Goal: Information Seeking & Learning: Learn about a topic

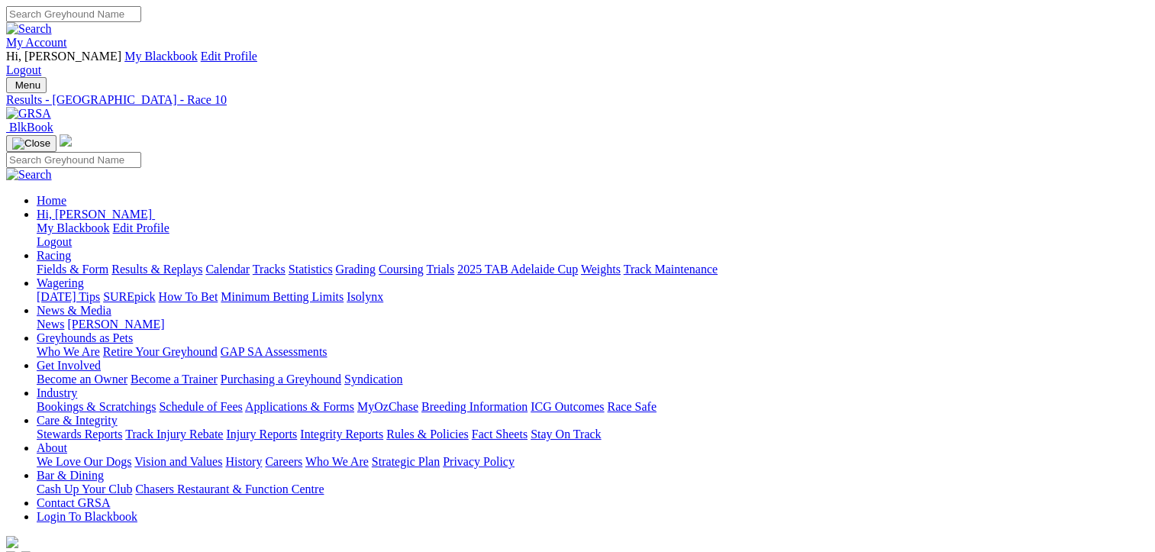
click at [63, 263] on link "Fields & Form" at bounding box center [73, 269] width 72 height 13
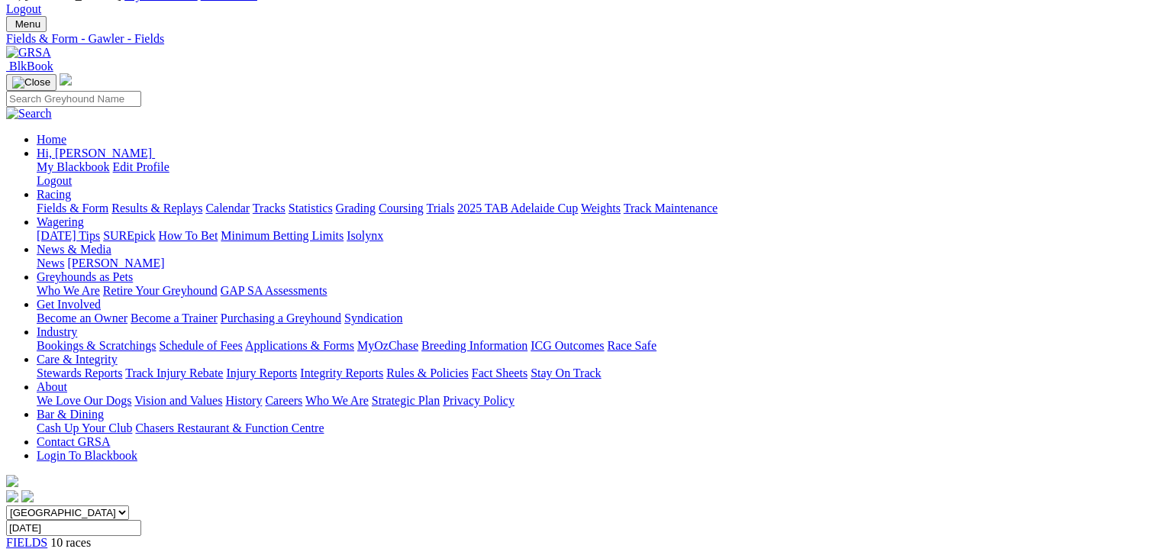
scroll to position [153, 0]
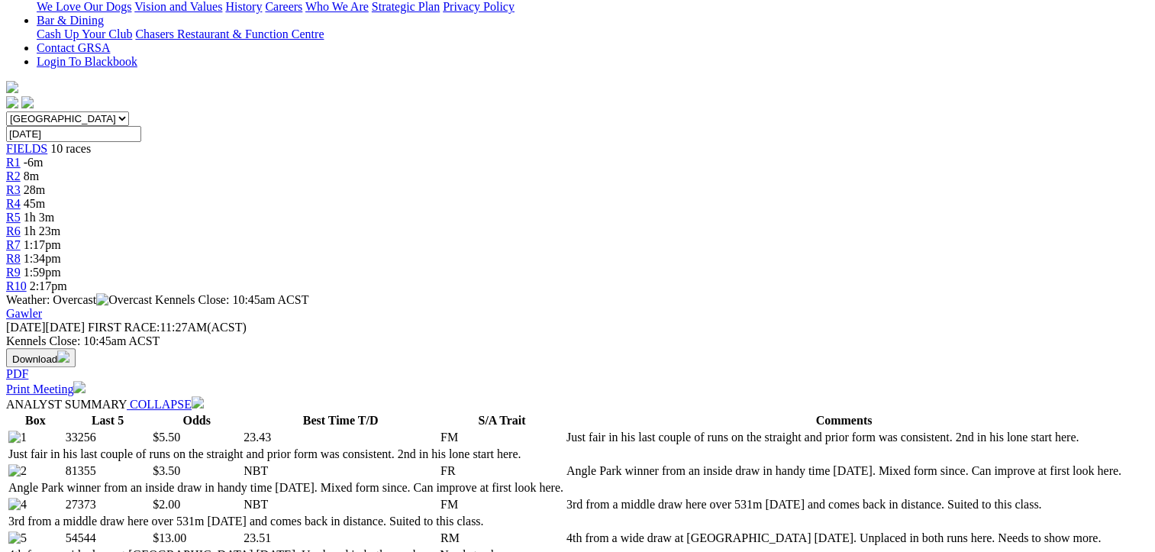
scroll to position [611, 0]
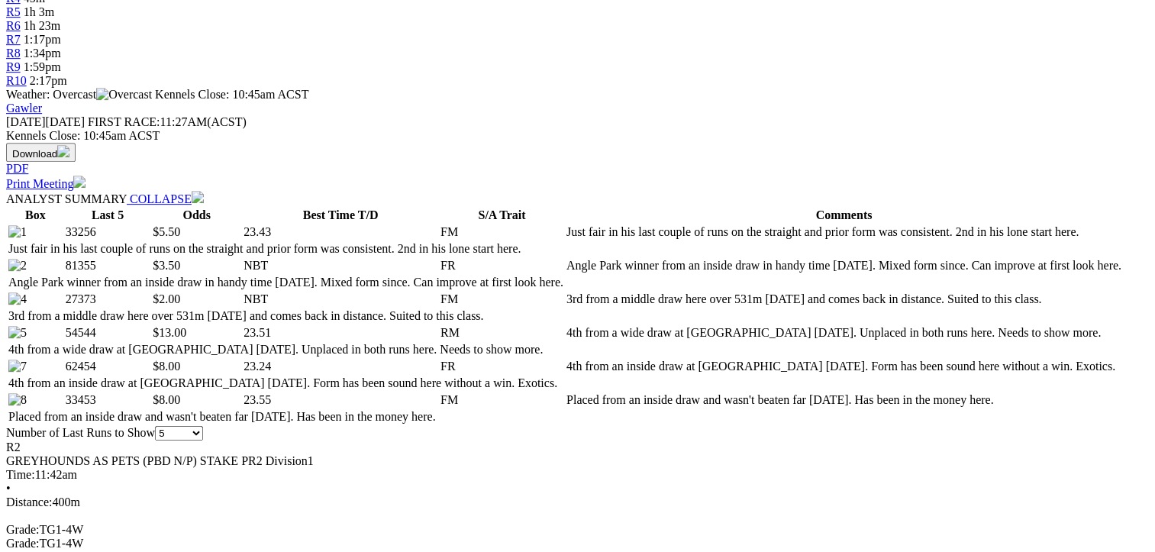
scroll to position [687, 0]
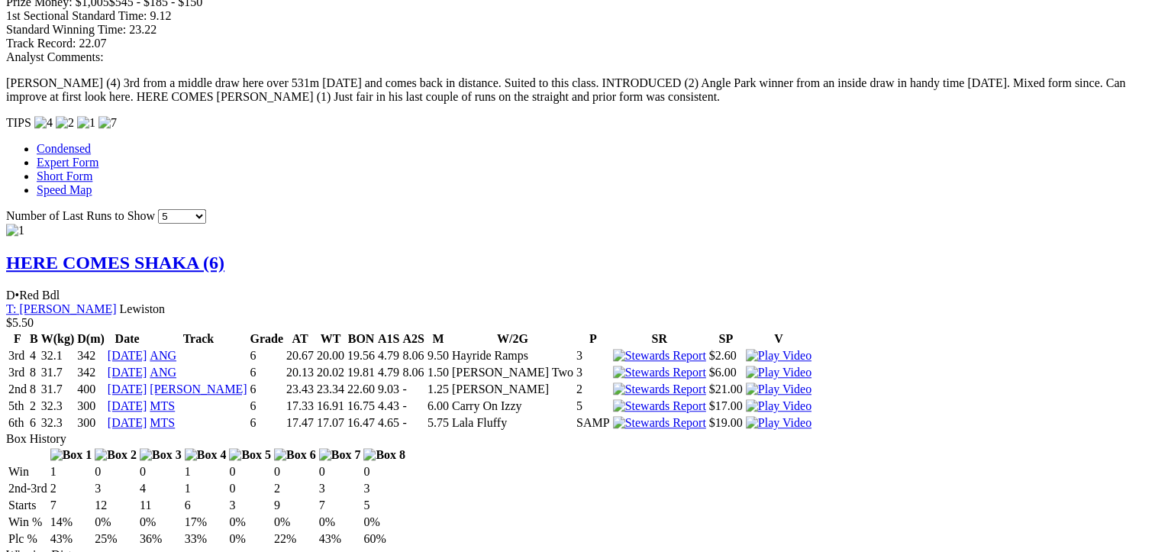
scroll to position [1297, 0]
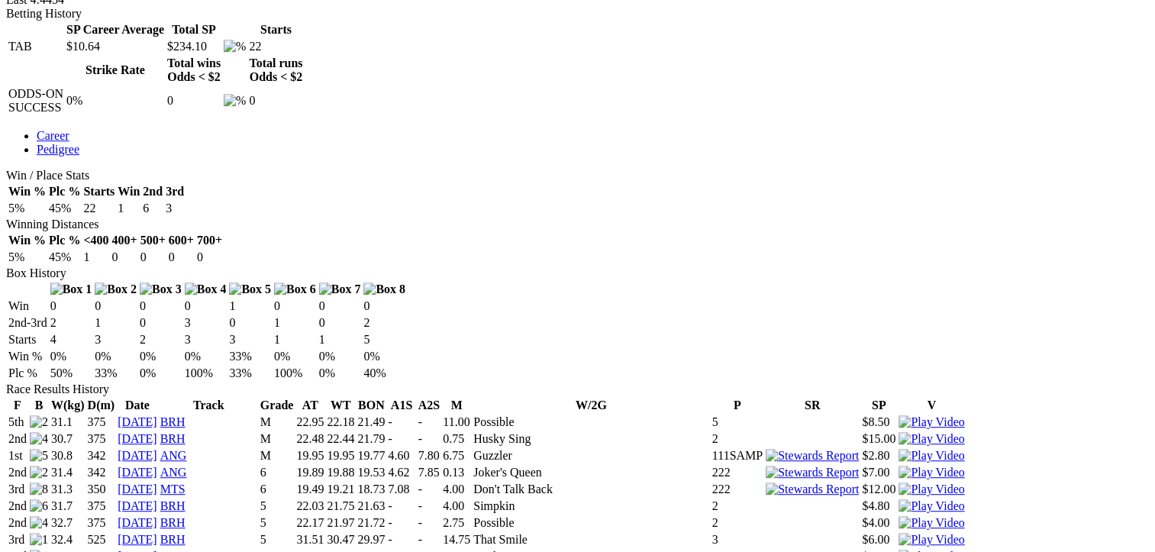
scroll to position [763, 0]
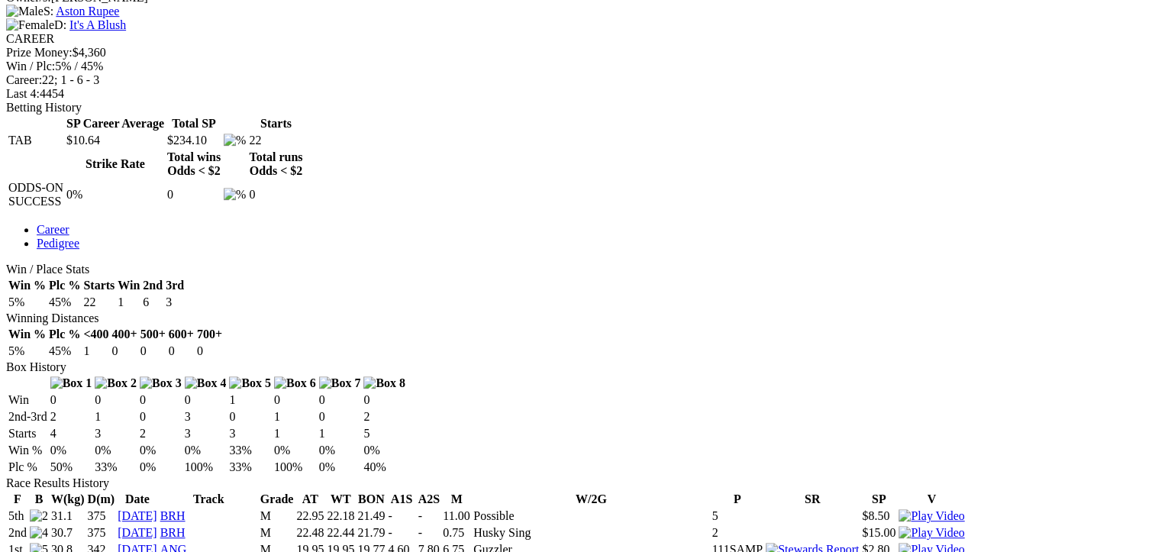
scroll to position [687, 0]
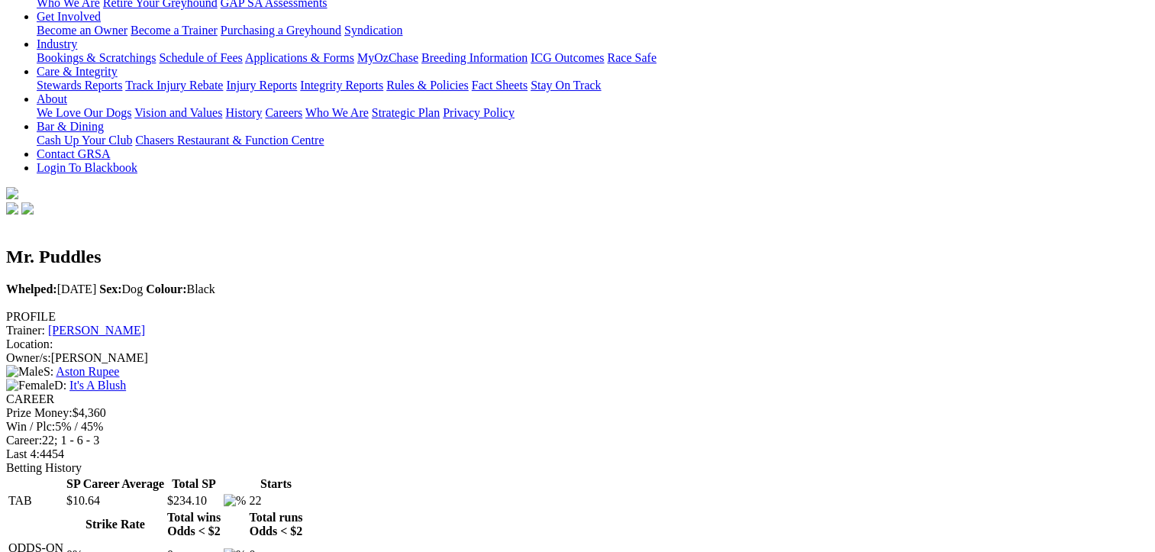
scroll to position [0, 0]
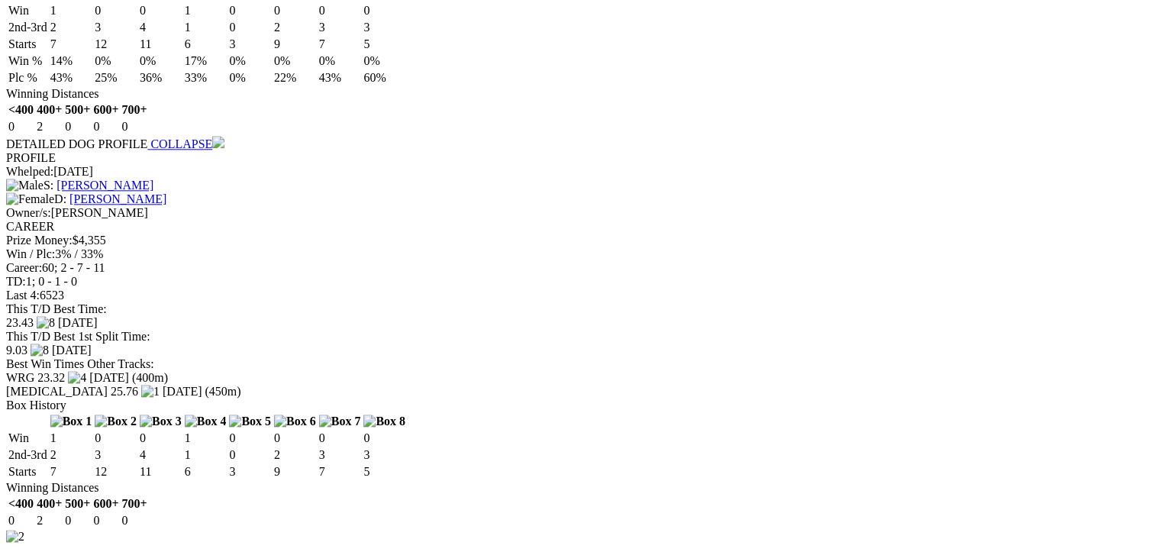
scroll to position [1755, 0]
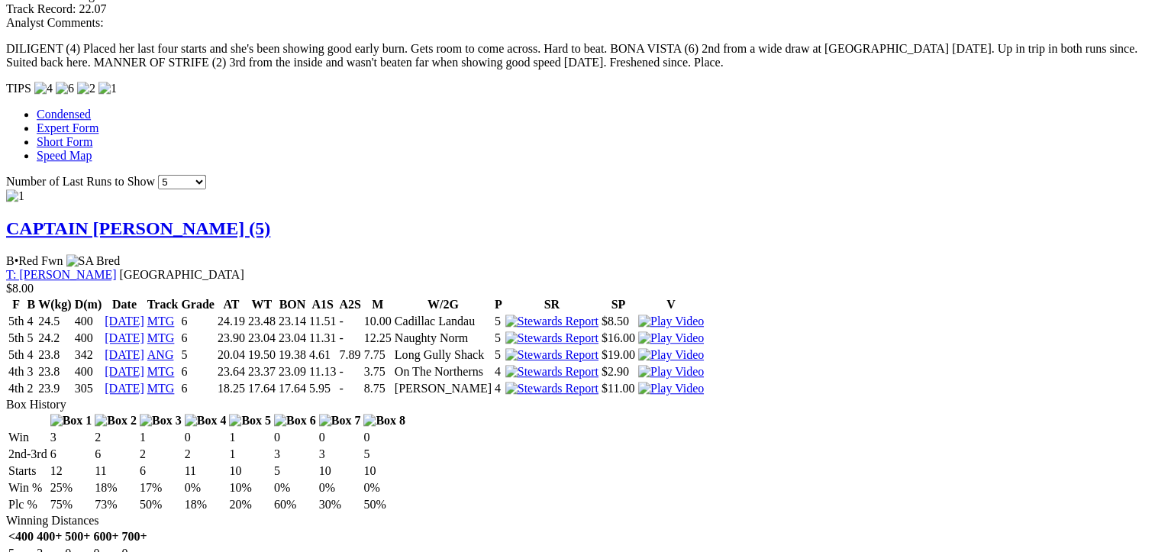
scroll to position [1297, 0]
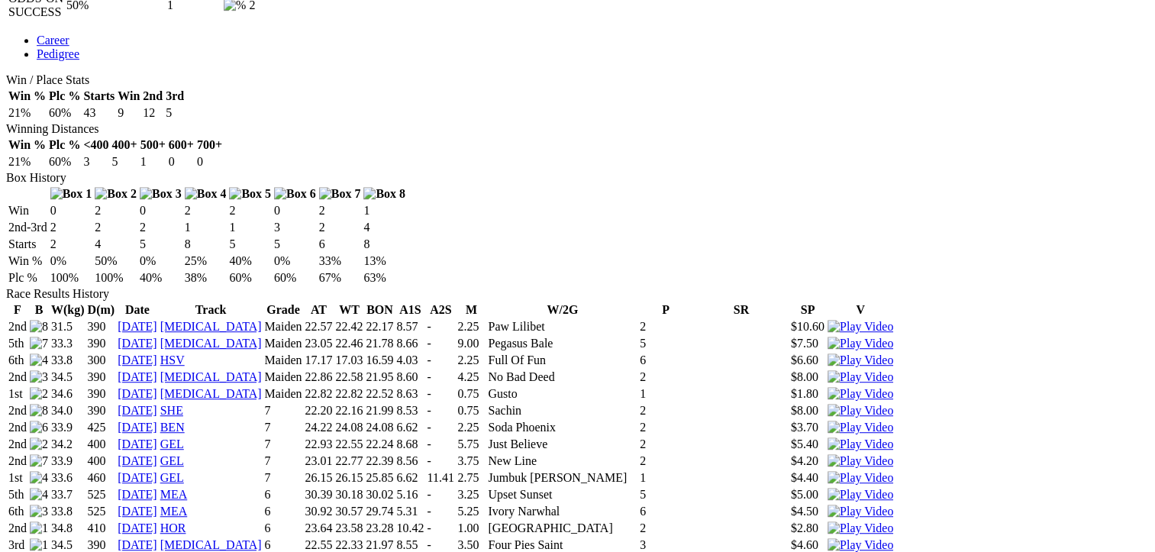
scroll to position [839, 0]
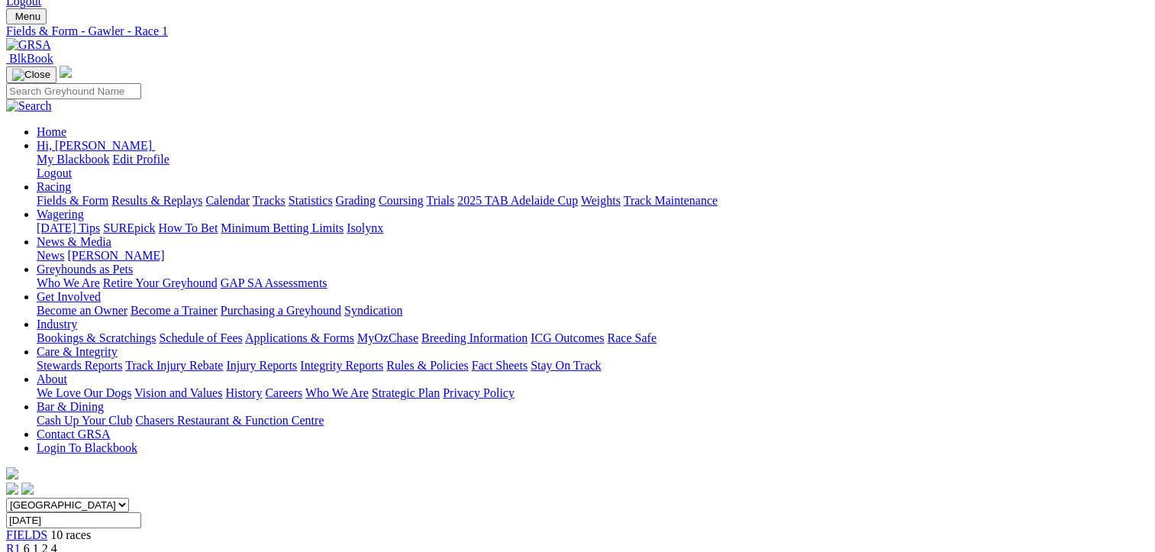
scroll to position [305, 0]
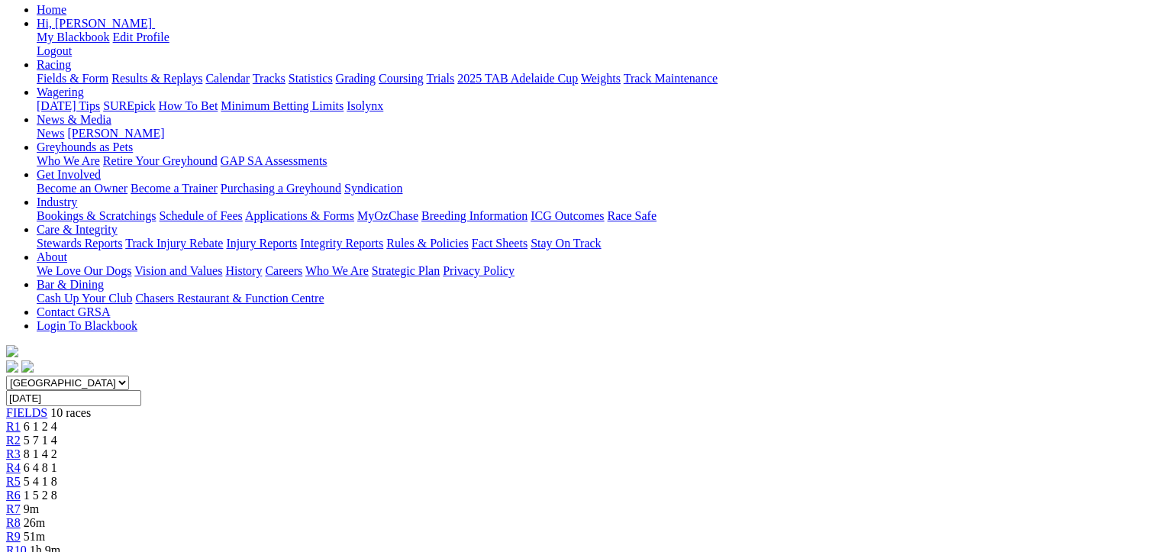
scroll to position [76, 0]
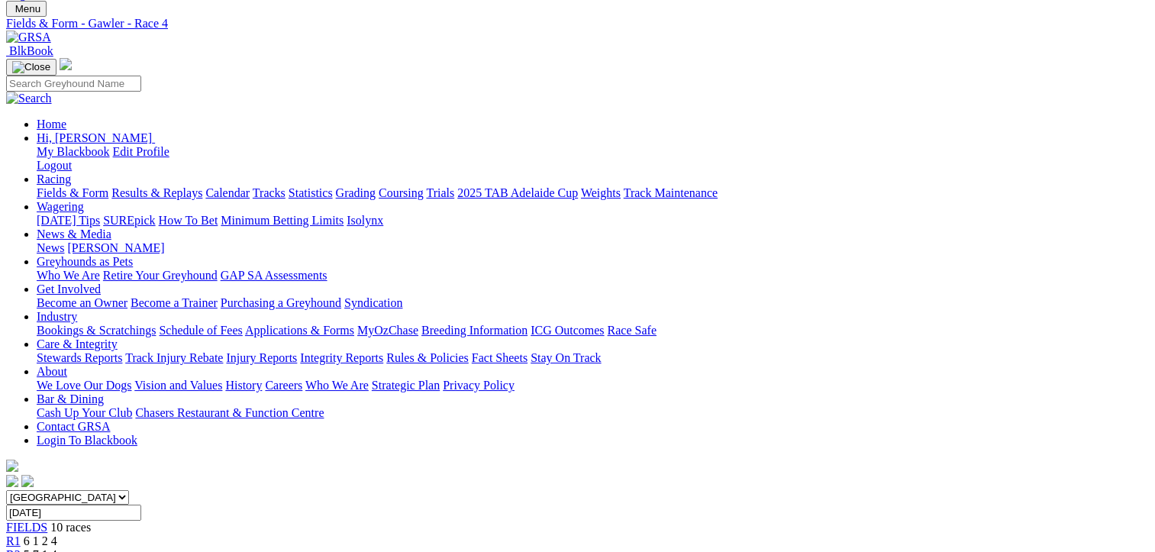
drag, startPoint x: 592, startPoint y: 172, endPoint x: 598, endPoint y: 151, distance: 21.5
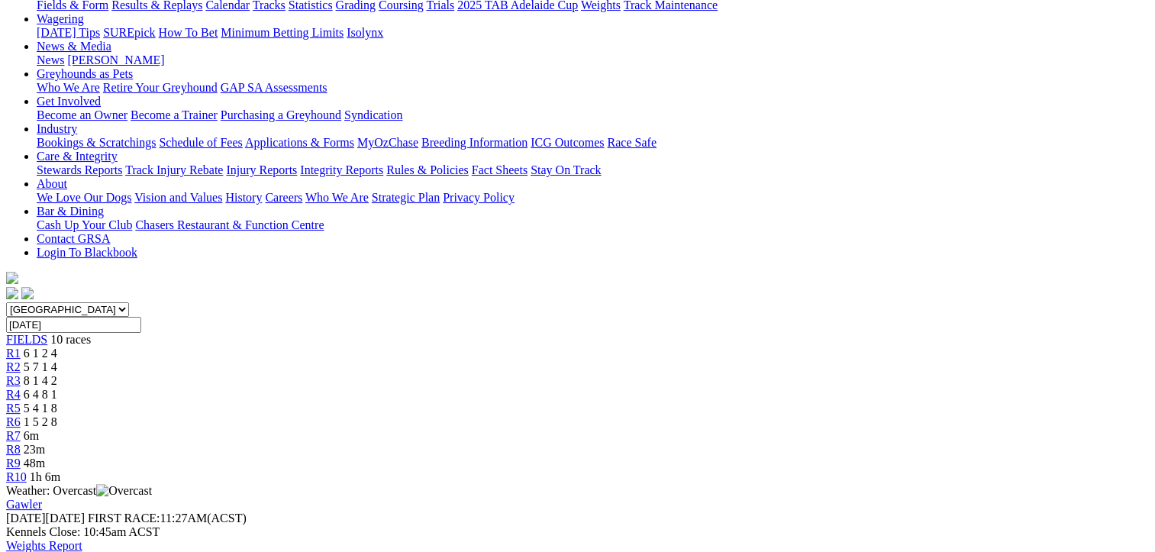
scroll to position [229, 0]
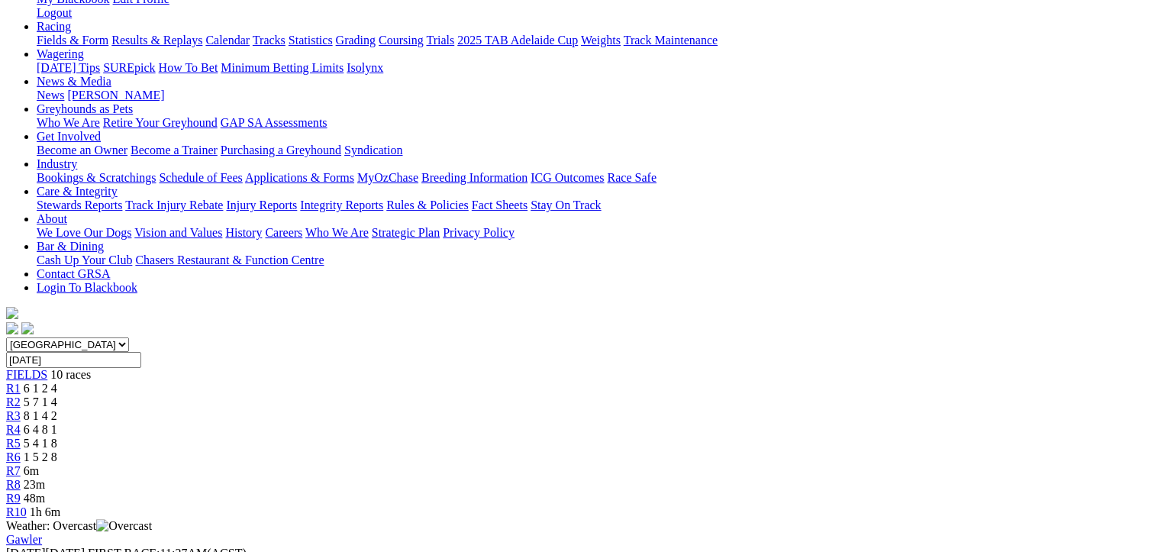
click at [57, 450] on span "1 5 2 8" at bounding box center [41, 456] width 34 height 13
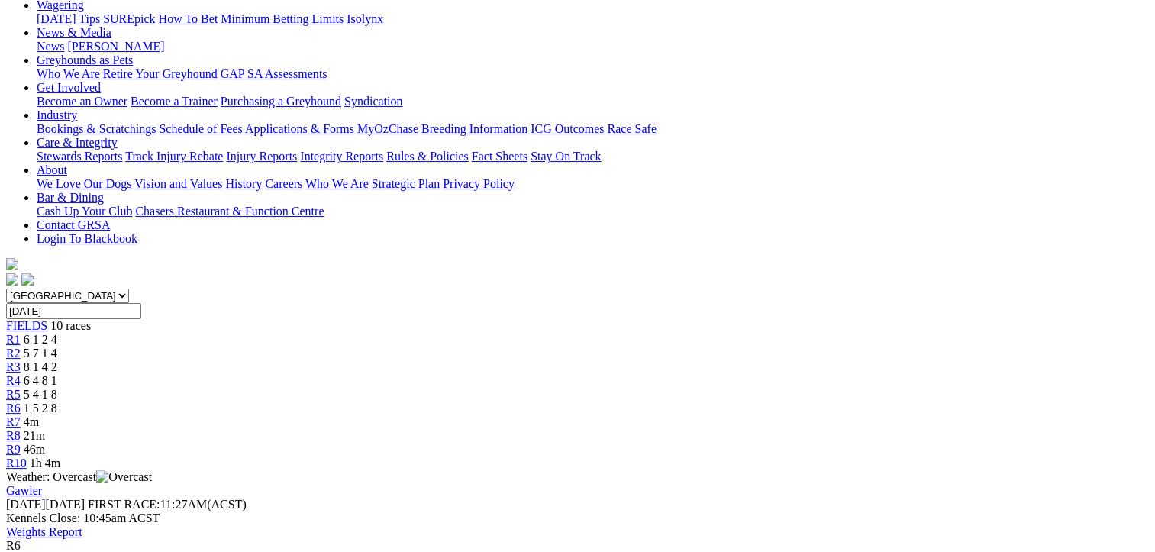
scroll to position [305, 0]
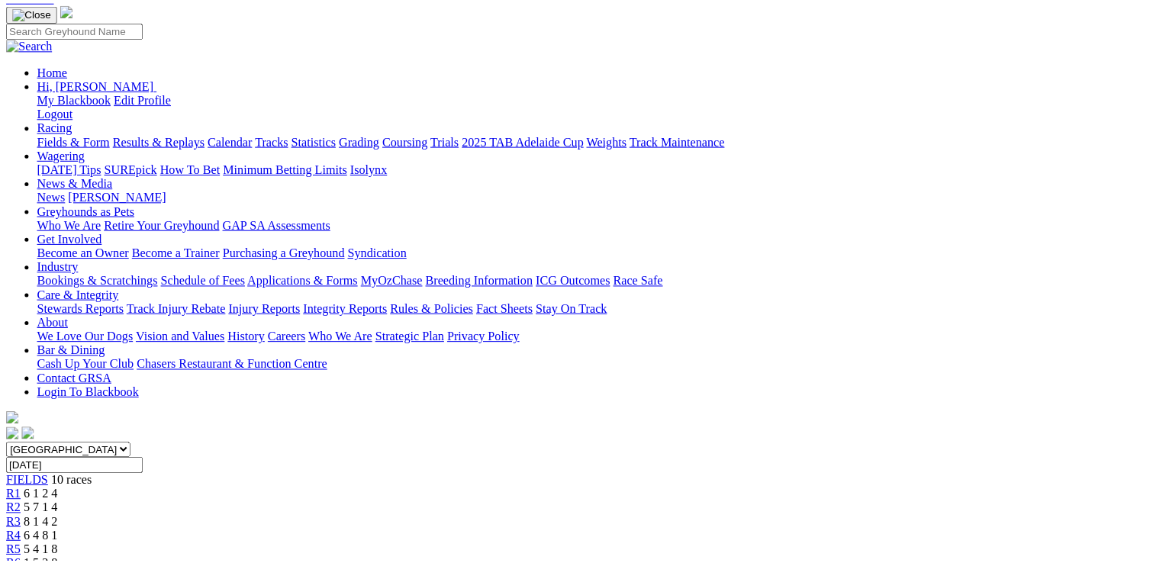
scroll to position [305, 0]
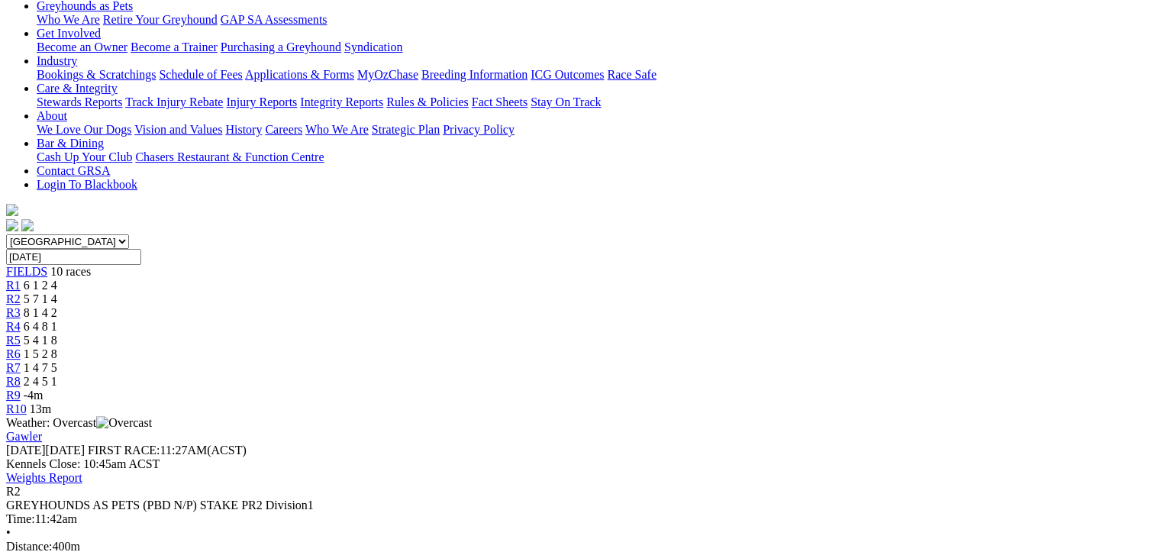
scroll to position [382, 0]
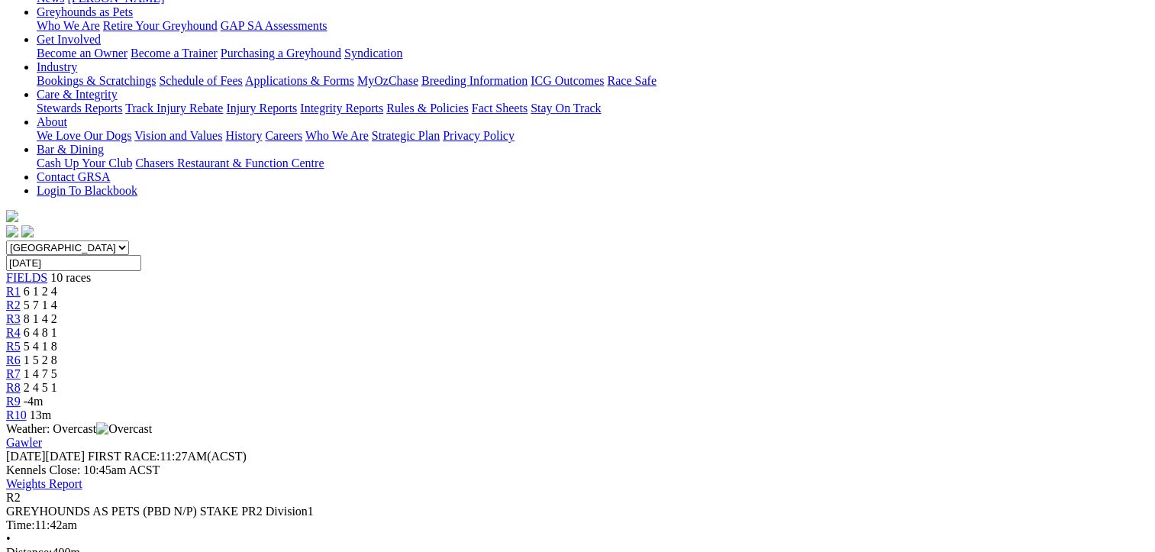
scroll to position [229, 0]
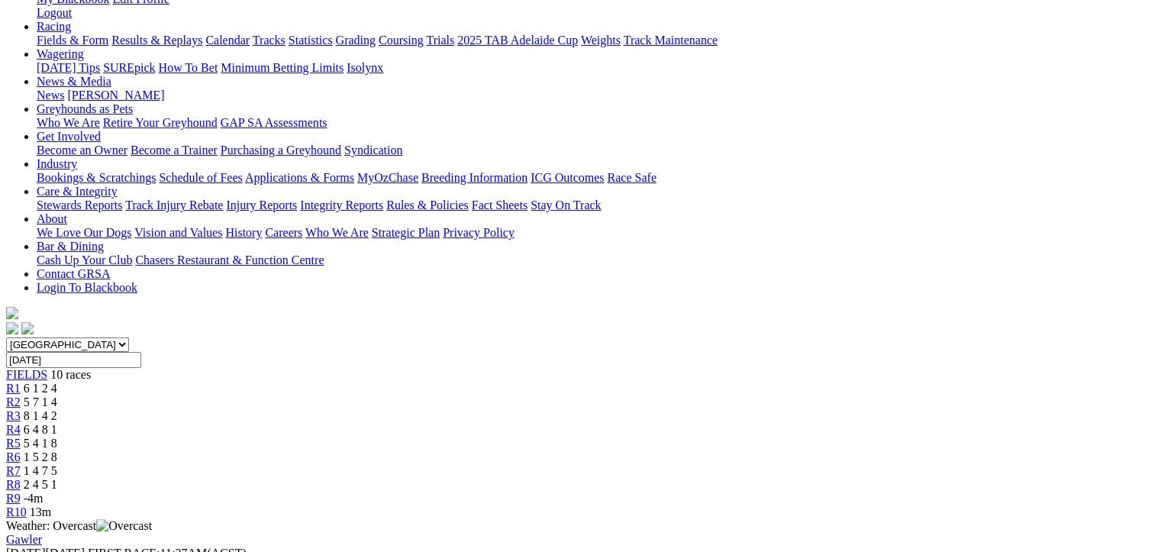
click at [419, 409] on div "R3 8 1 4 2" at bounding box center [577, 416] width 1142 height 14
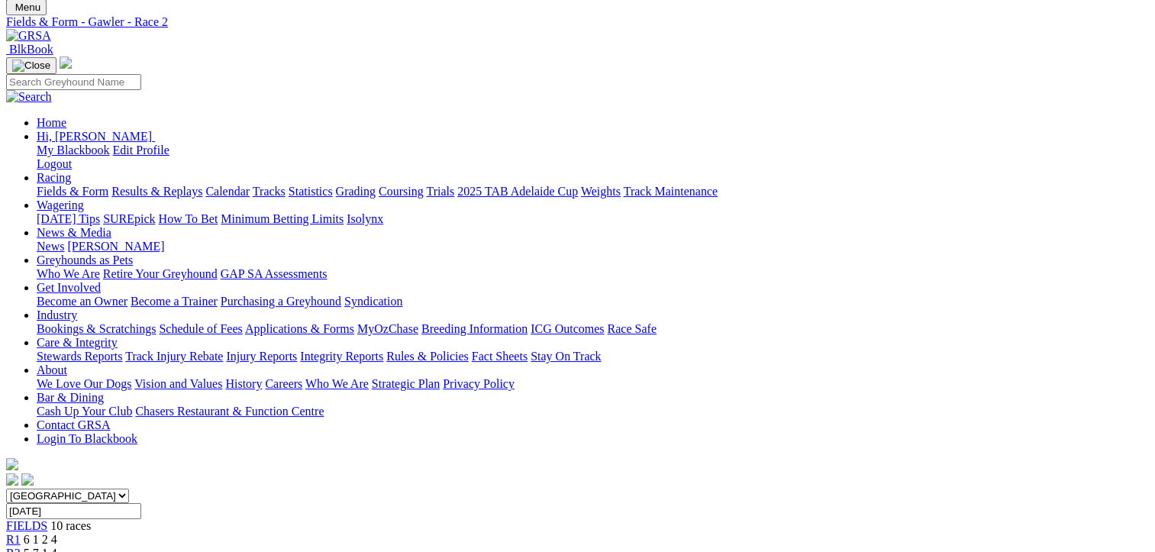
scroll to position [76, 0]
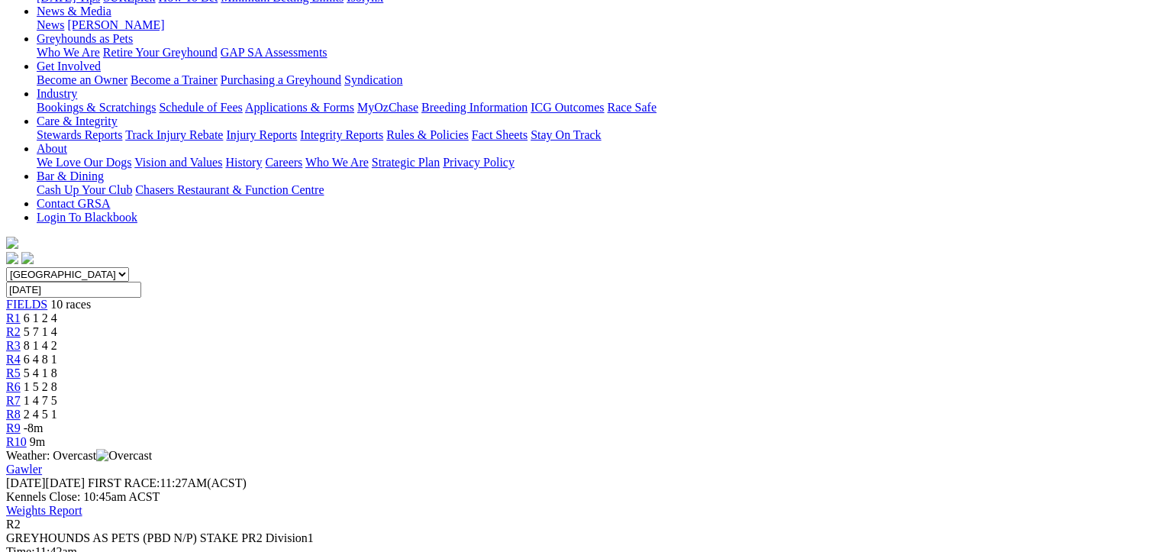
scroll to position [305, 0]
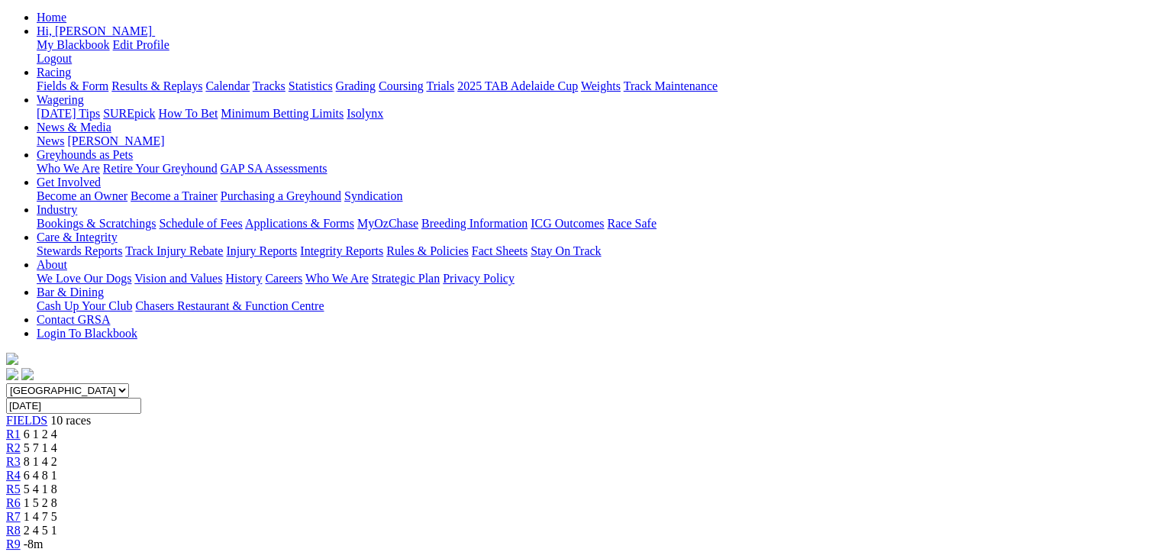
scroll to position [0, 0]
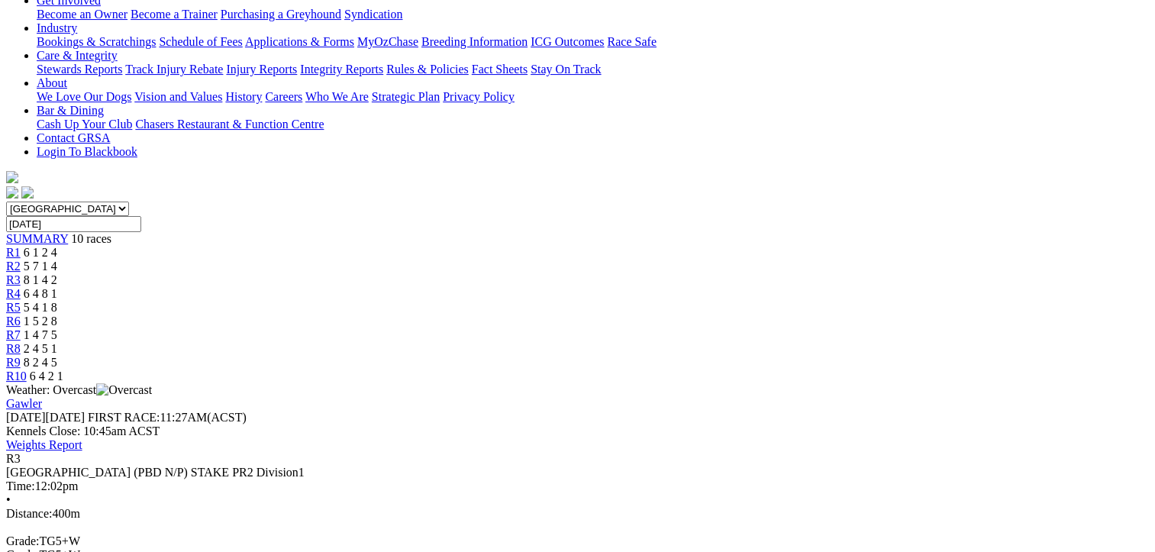
scroll to position [382, 0]
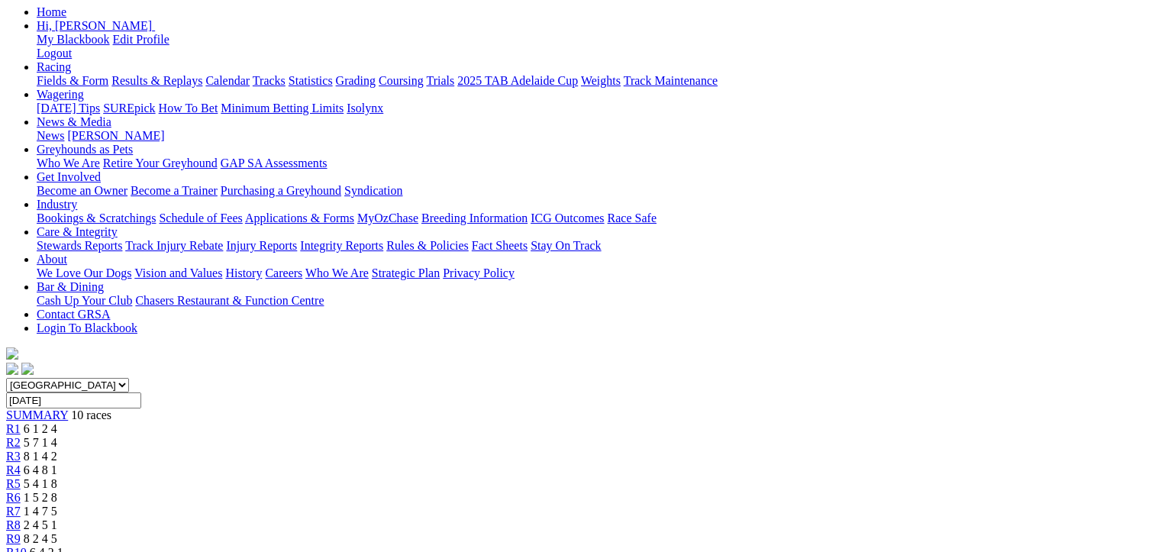
scroll to position [0, 0]
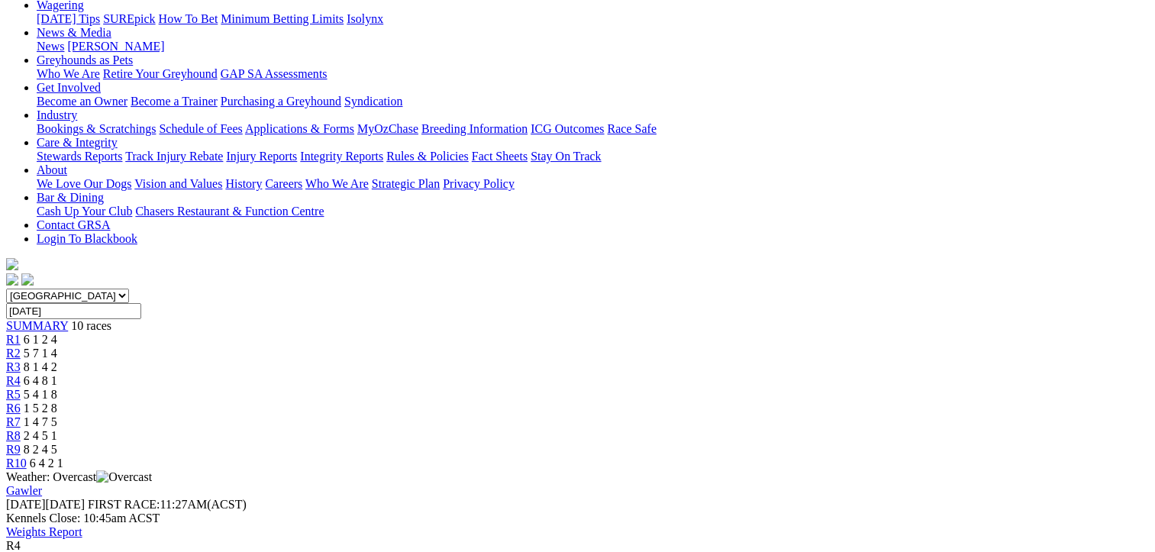
scroll to position [305, 0]
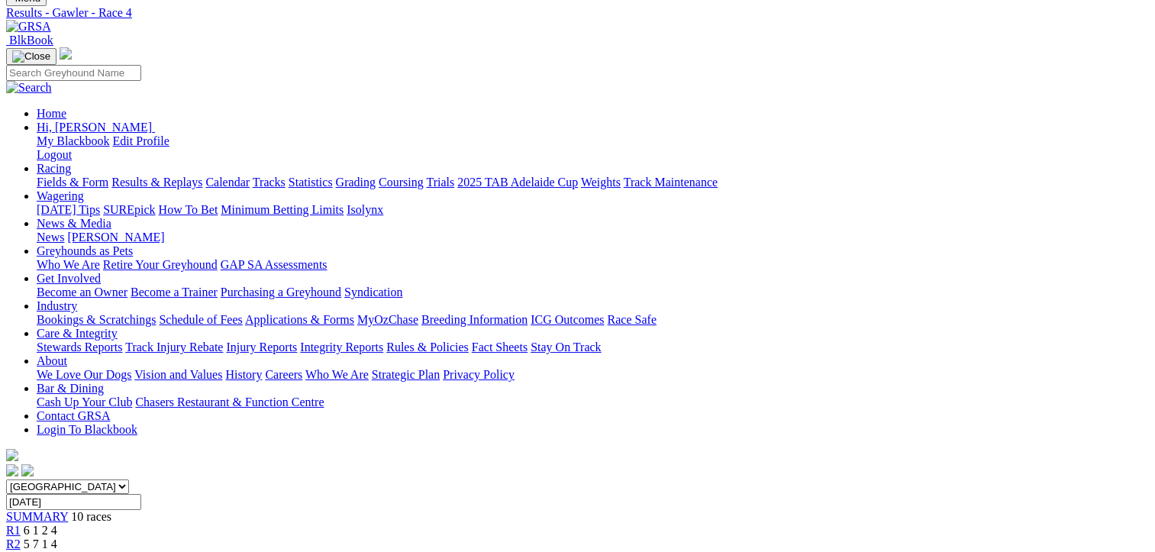
scroll to position [0, 0]
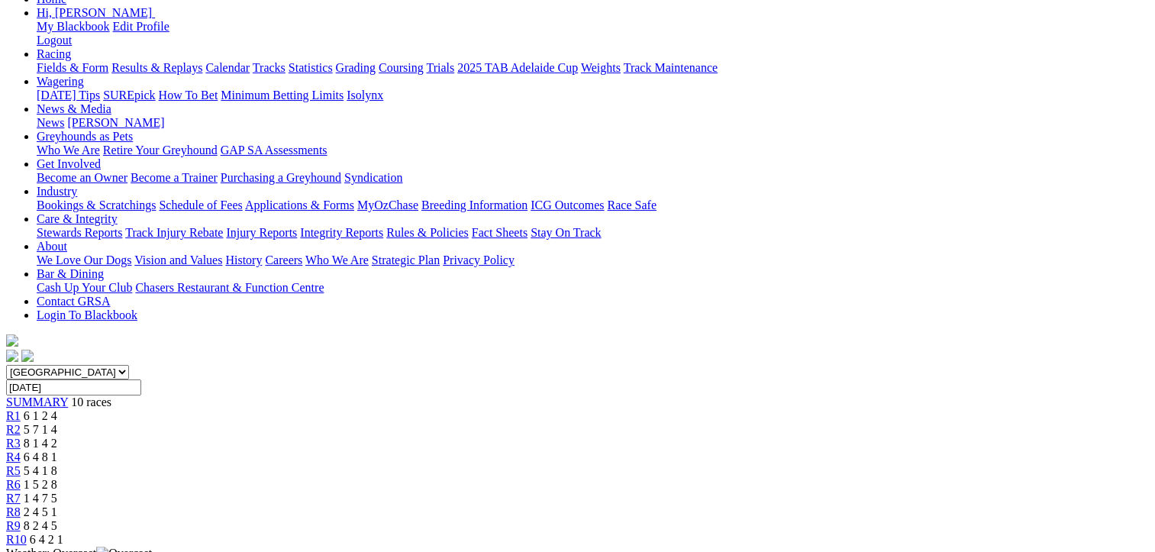
scroll to position [229, 0]
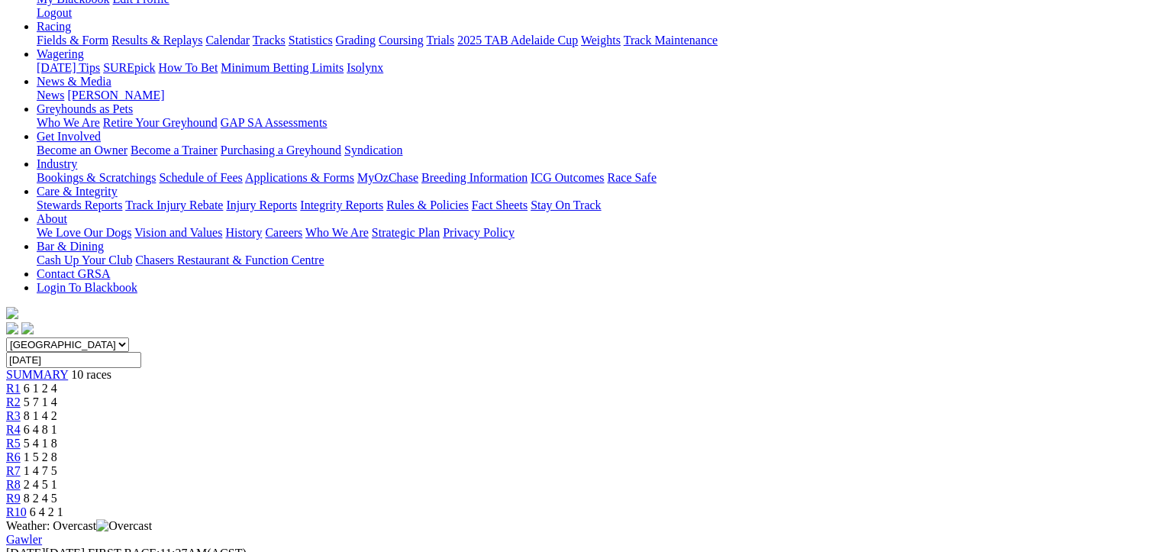
click at [57, 491] on span "8 2 4 5" at bounding box center [41, 497] width 34 height 13
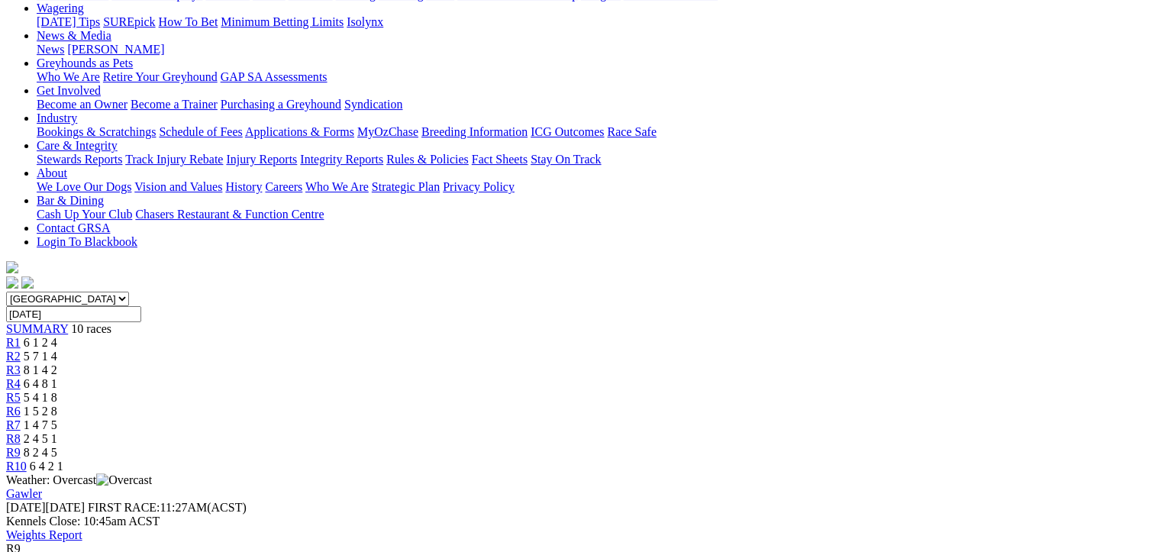
scroll to position [305, 0]
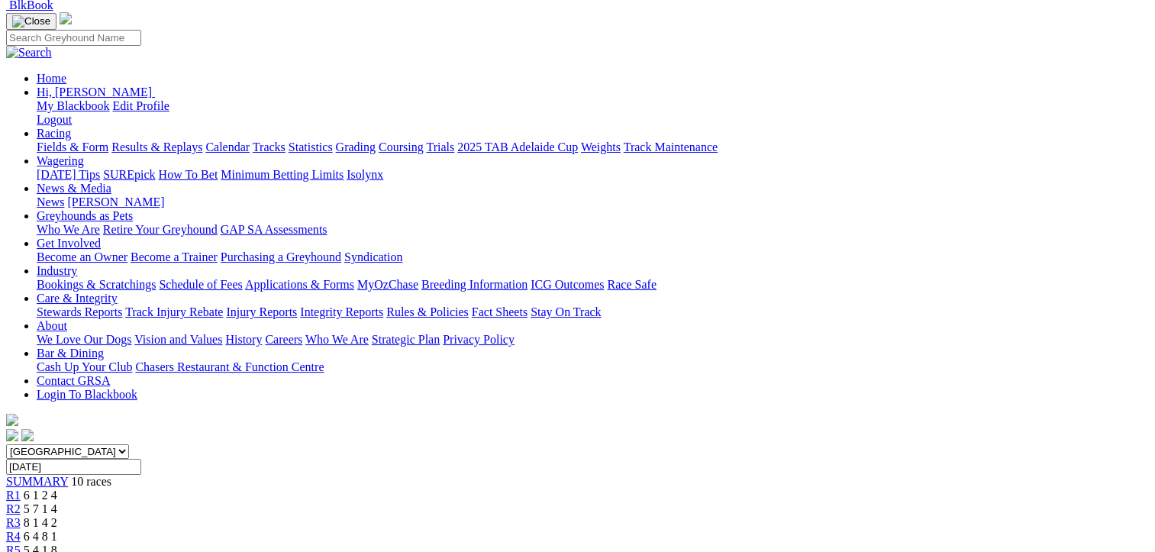
scroll to position [0, 0]
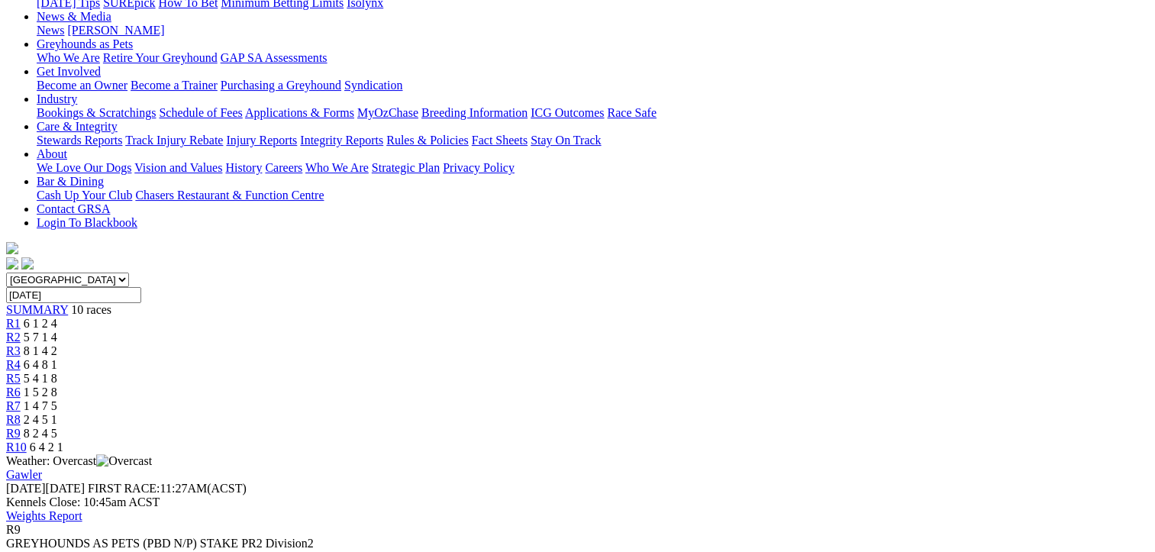
scroll to position [305, 0]
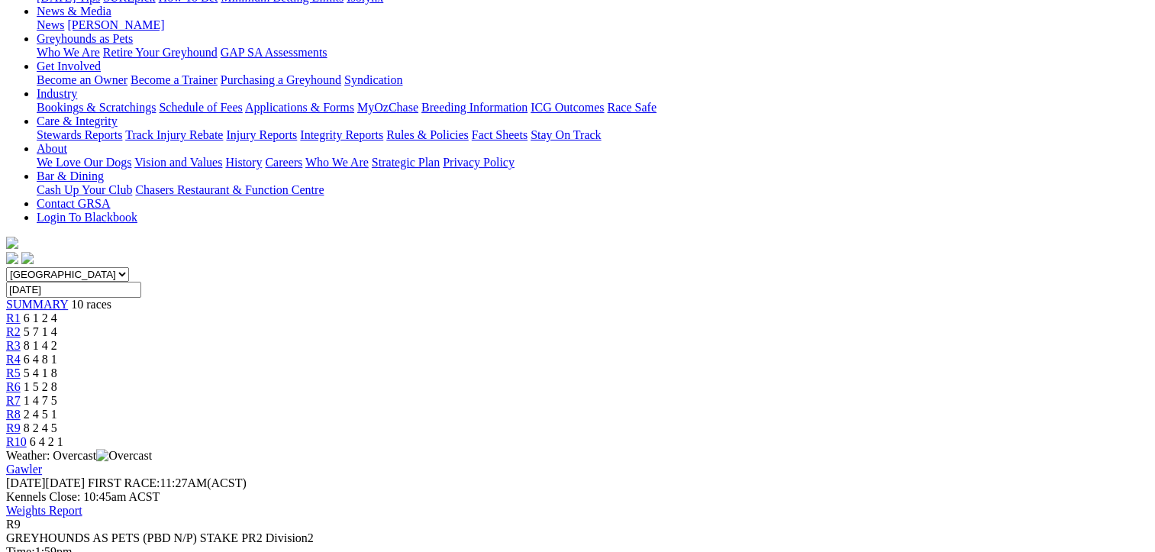
scroll to position [0, 0]
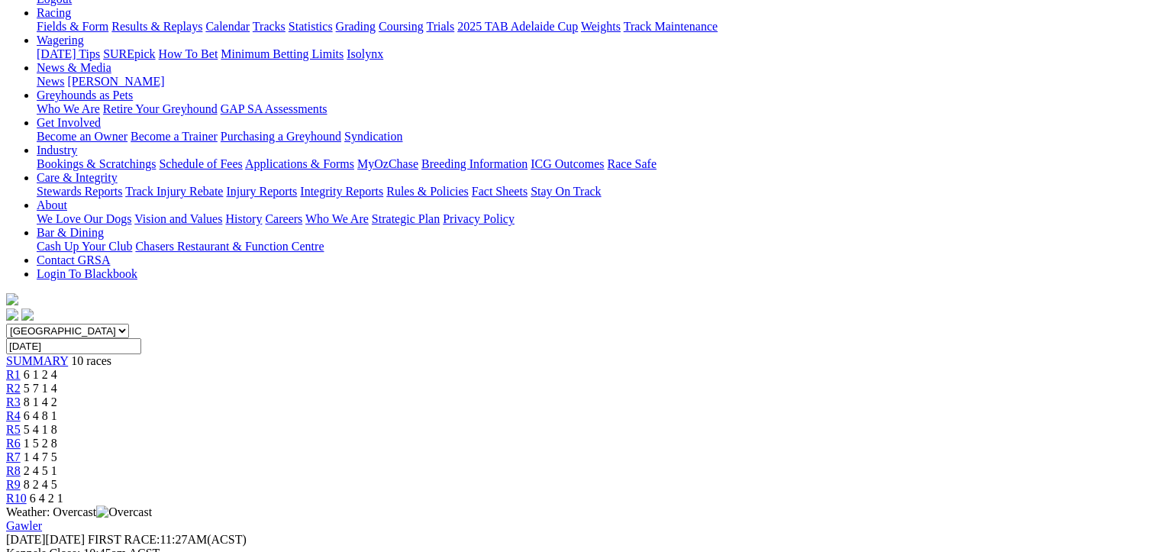
scroll to position [305, 0]
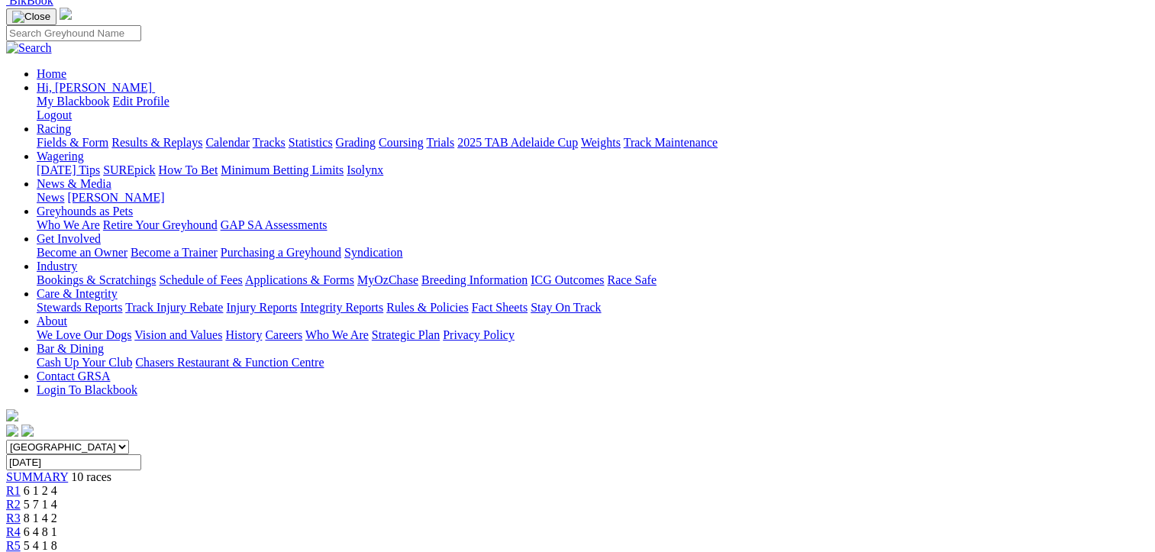
scroll to position [0, 0]
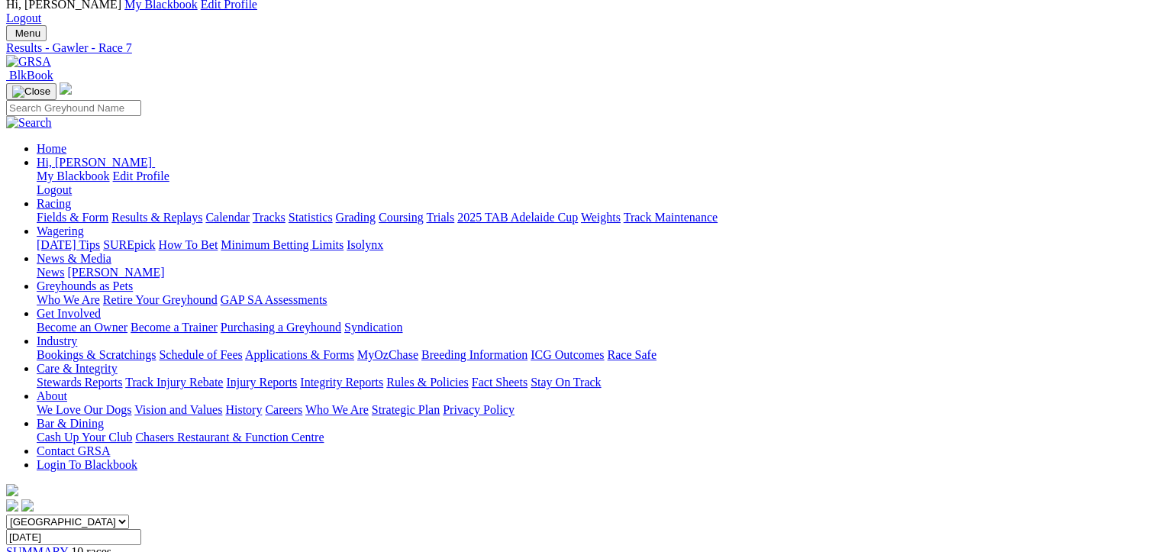
scroll to position [305, 0]
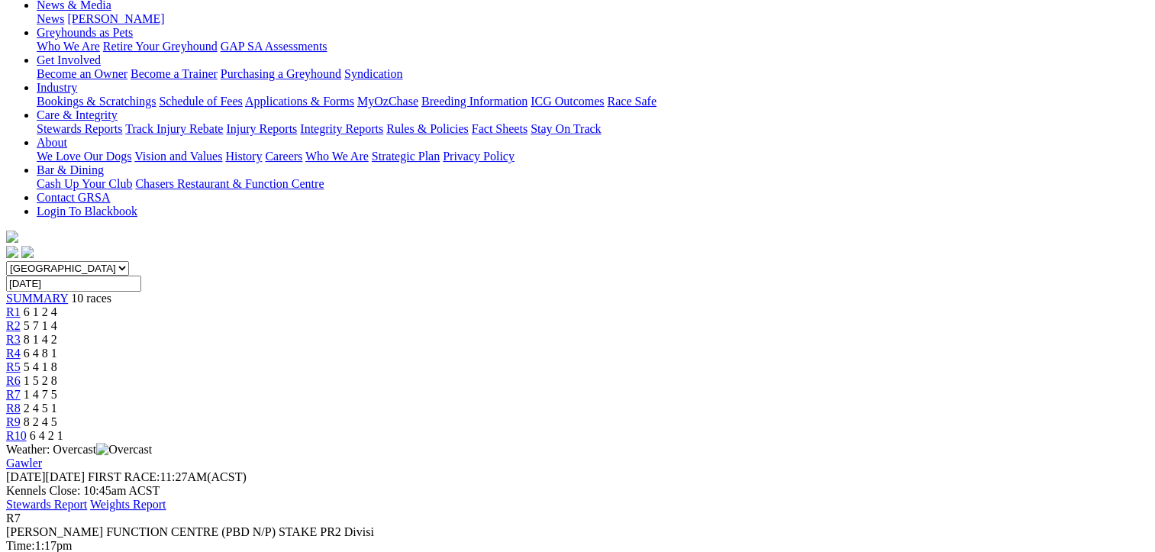
scroll to position [0, 0]
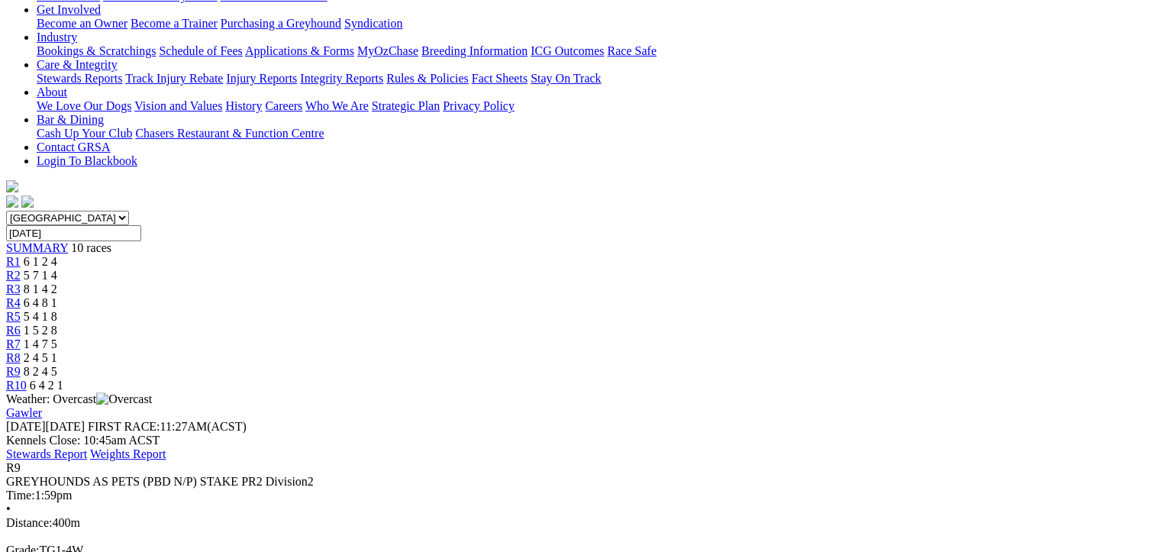
scroll to position [382, 0]
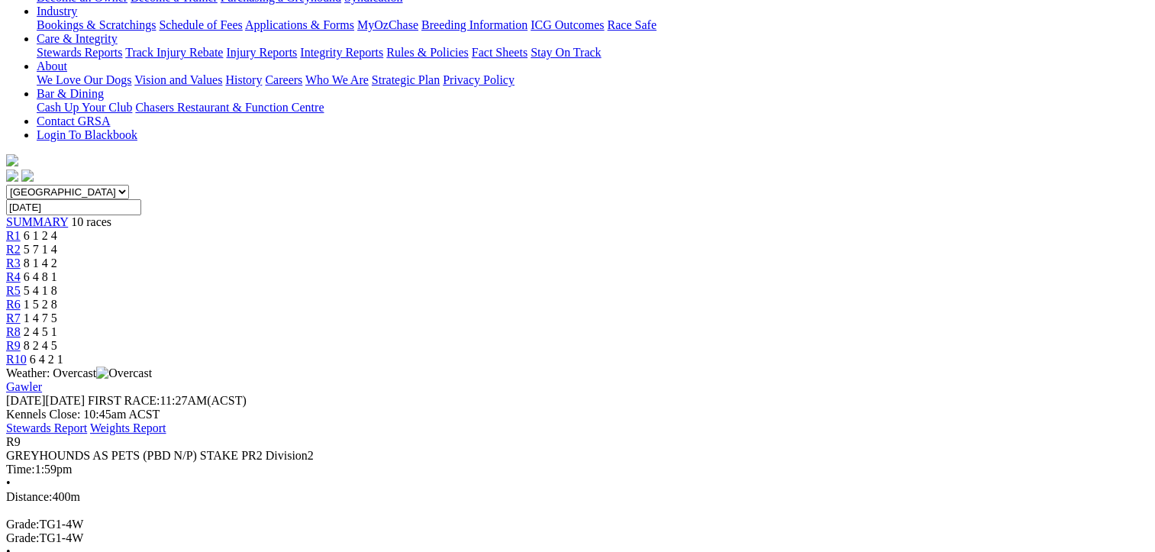
scroll to position [76, 0]
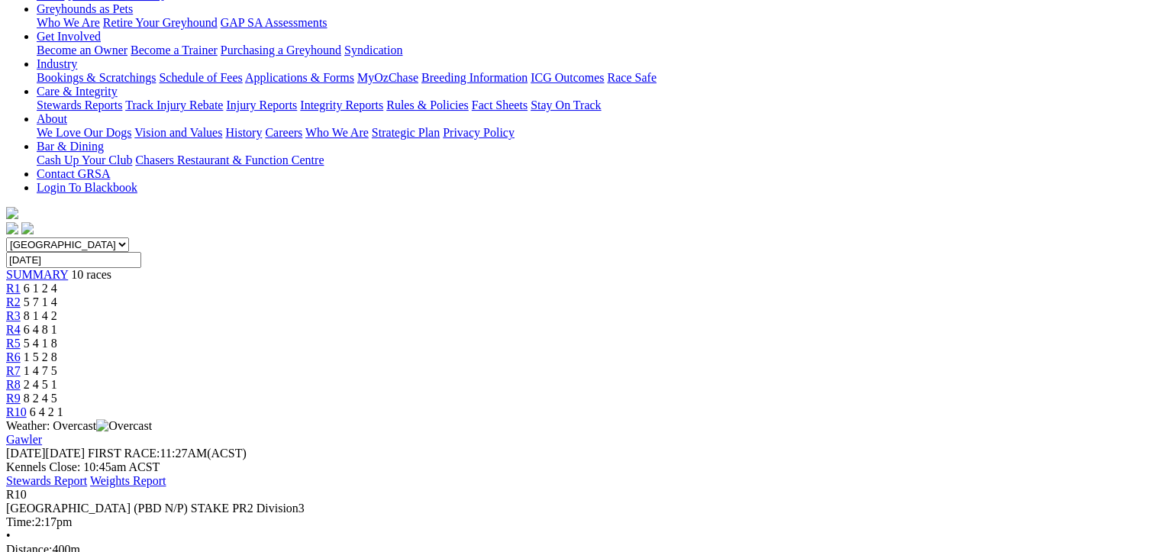
scroll to position [382, 0]
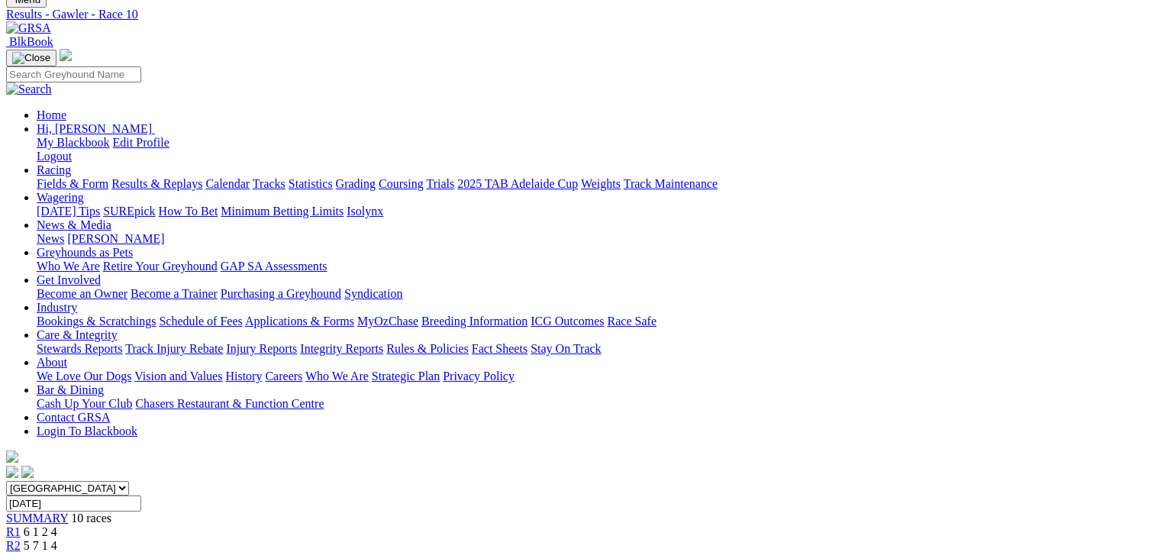
scroll to position [0, 0]
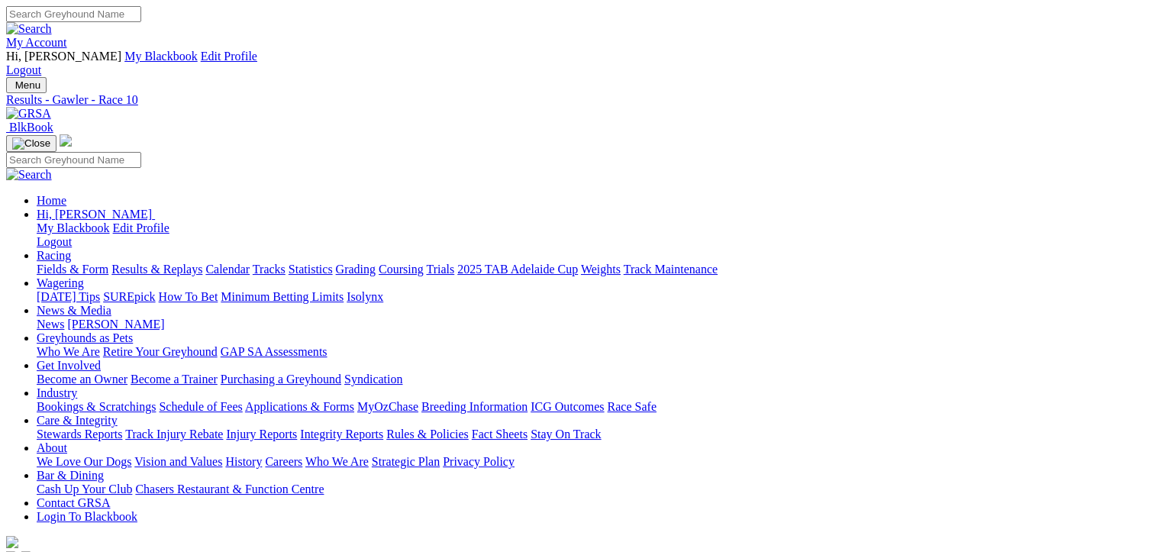
click at [52, 263] on link "Fields & Form" at bounding box center [73, 269] width 72 height 13
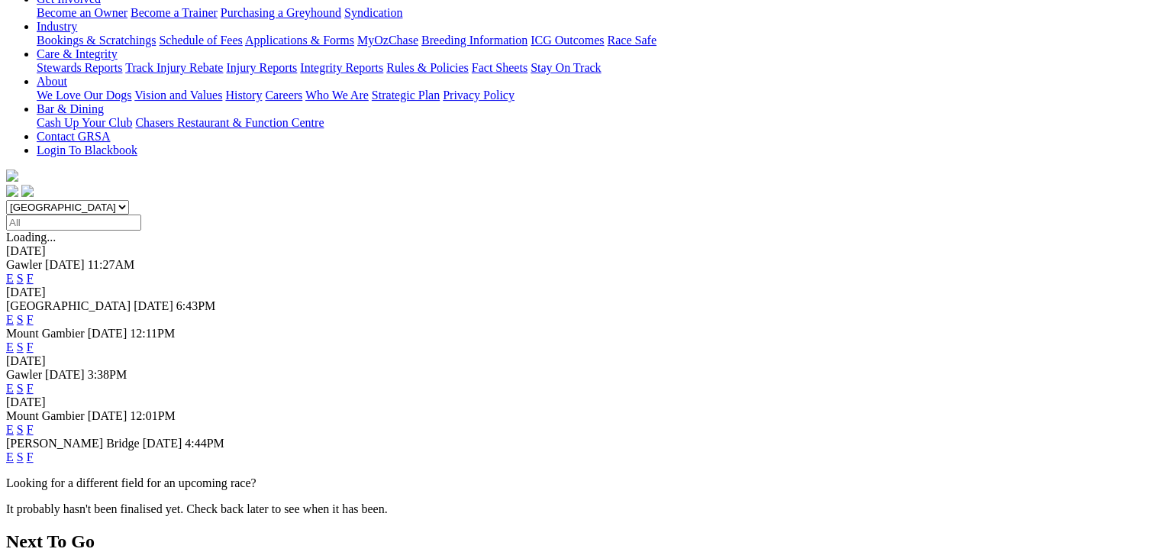
scroll to position [382, 0]
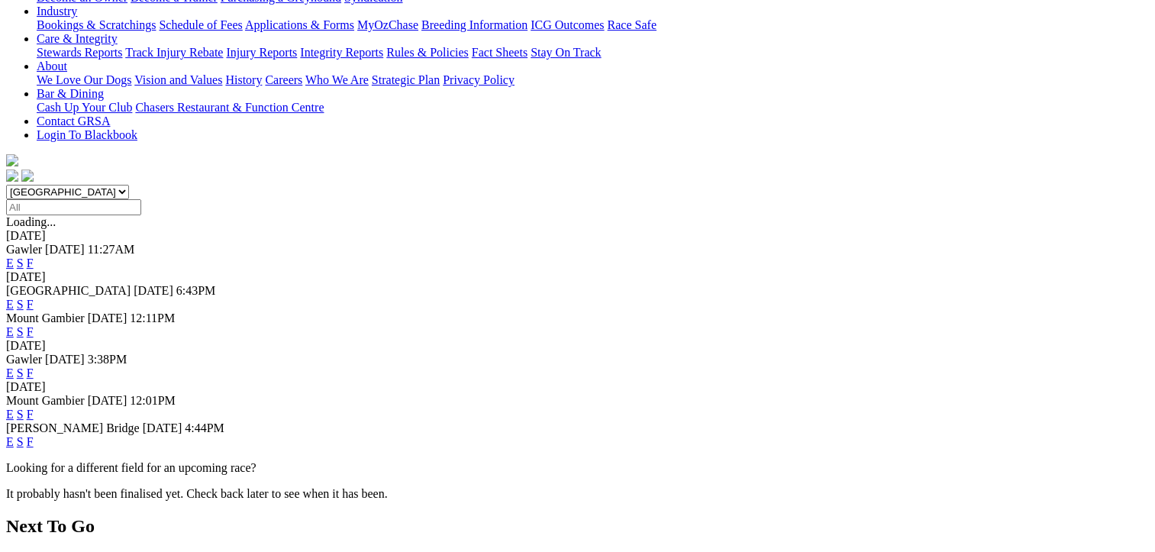
click at [34, 435] on link "F" at bounding box center [30, 441] width 7 height 13
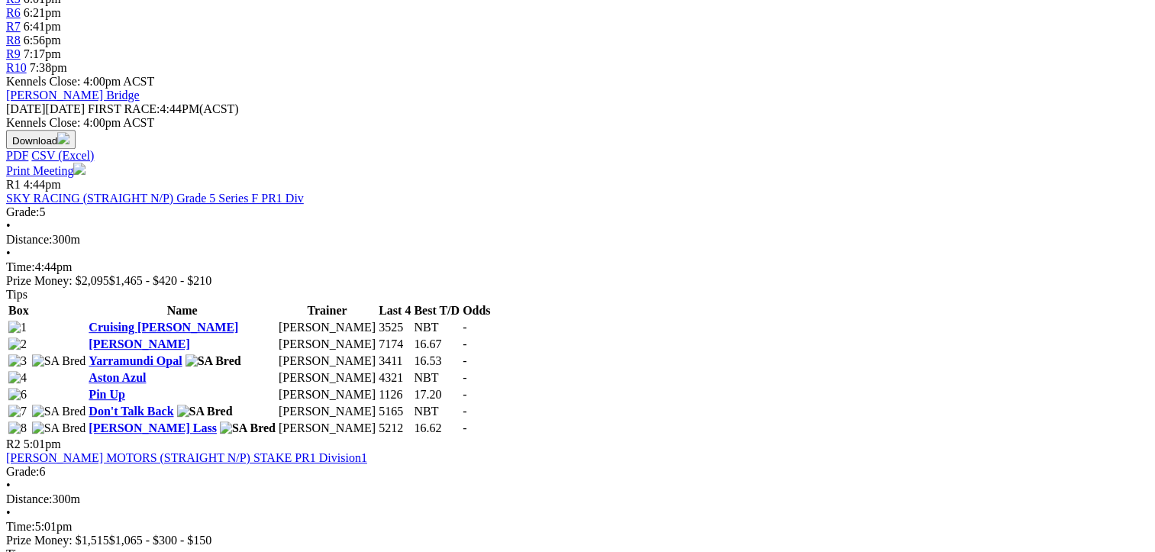
scroll to position [687, 0]
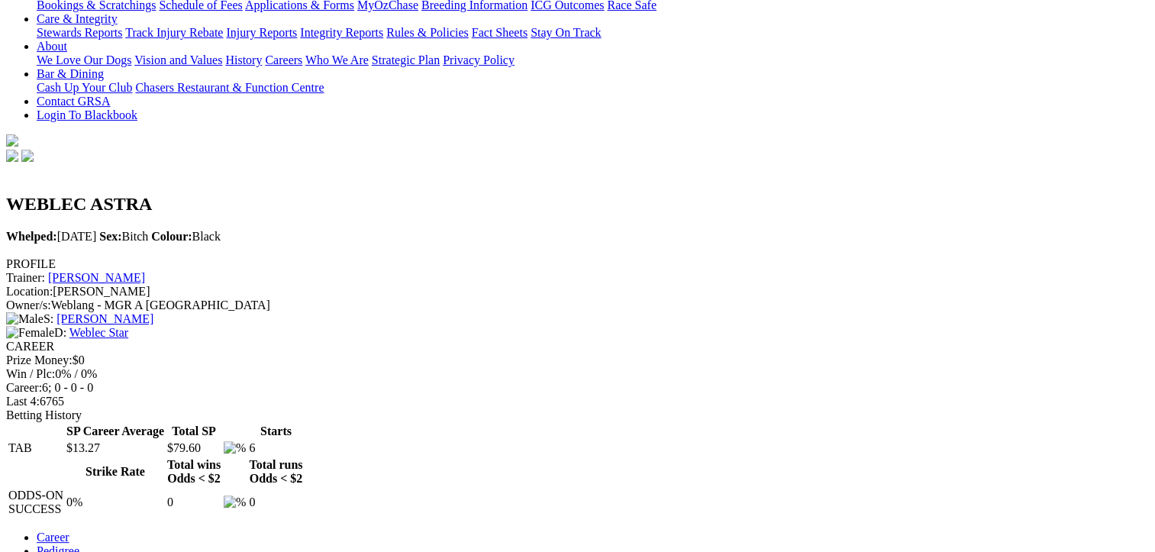
scroll to position [458, 0]
